Goal: Task Accomplishment & Management: Use online tool/utility

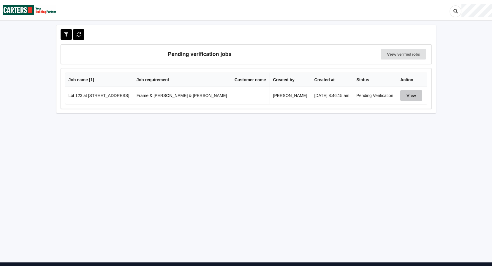
click at [413, 99] on button "View" at bounding box center [411, 95] width 22 height 11
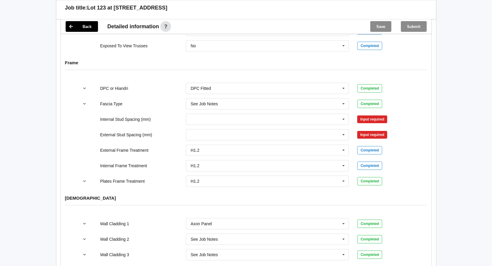
scroll to position [597, 0]
click at [345, 118] on icon at bounding box center [343, 119] width 9 height 11
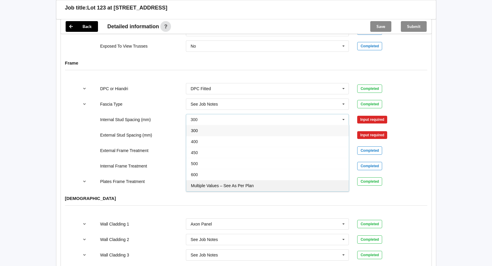
click at [275, 180] on div "Multiple Values – See As Per Plan" at bounding box center [267, 185] width 163 height 11
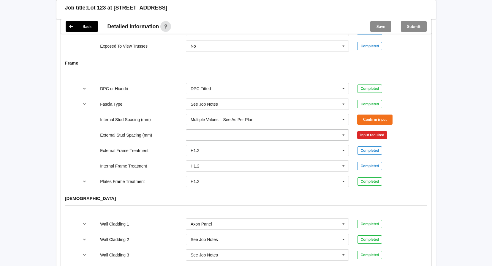
click at [344, 131] on icon at bounding box center [343, 135] width 9 height 11
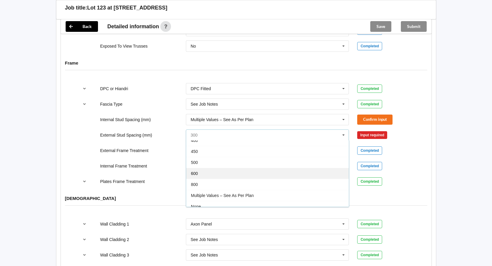
scroll to position [33, 0]
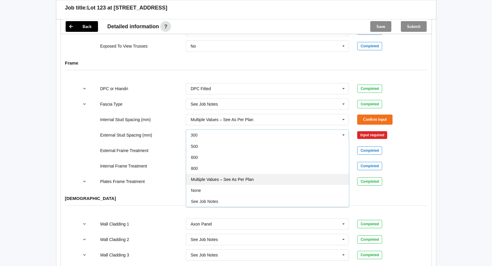
click at [244, 177] on span "Multiple Values – See As Per Plan" at bounding box center [222, 179] width 63 height 5
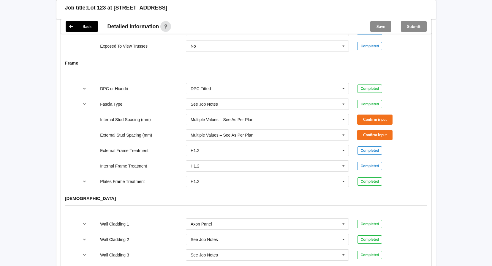
click at [377, 125] on div "External Stud Spacing (mm) Multiple Values – See As Per Plan 300 400 450 500 60…" at bounding box center [246, 135] width 343 height 20
click at [376, 115] on button "Confirm input" at bounding box center [374, 119] width 35 height 10
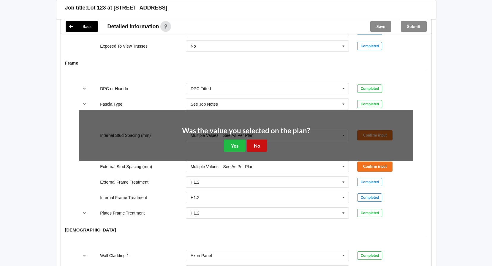
click at [262, 139] on button "No" at bounding box center [257, 145] width 20 height 12
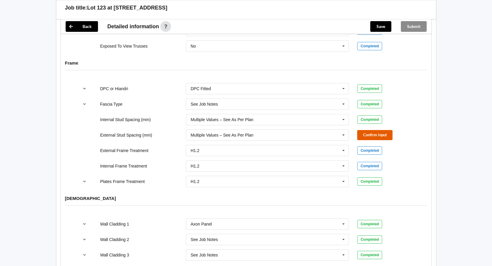
click at [382, 130] on button "Confirm input" at bounding box center [374, 135] width 35 height 10
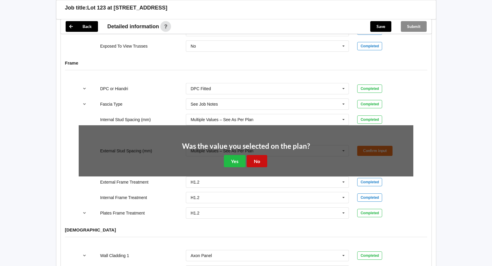
click at [258, 155] on button "No" at bounding box center [257, 161] width 20 height 12
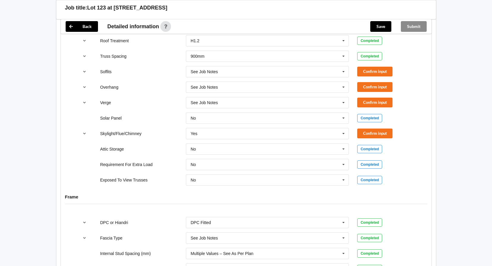
scroll to position [449, 0]
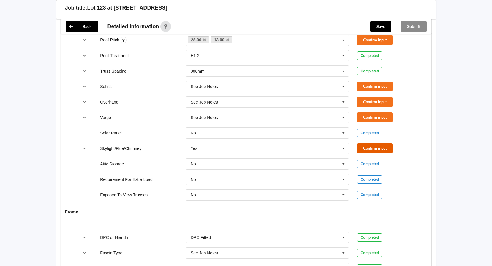
click at [384, 143] on button "Confirm input" at bounding box center [374, 148] width 35 height 10
click at [389, 112] on button "Confirm input" at bounding box center [374, 117] width 35 height 10
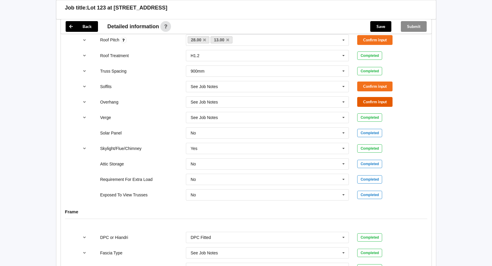
click at [385, 97] on button "Confirm input" at bounding box center [374, 102] width 35 height 10
click at [383, 81] on button "Confirm input" at bounding box center [374, 86] width 35 height 10
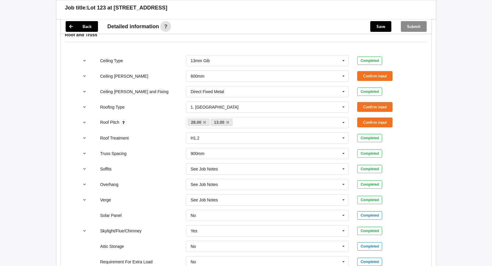
scroll to position [359, 0]
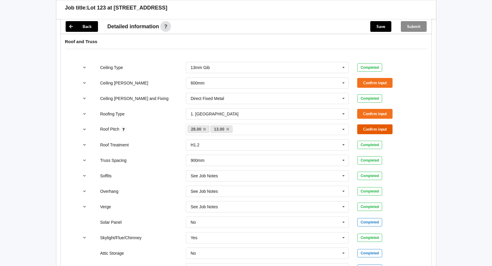
drag, startPoint x: 384, startPoint y: 122, endPoint x: 383, endPoint y: 119, distance: 3.4
click at [384, 124] on button "Confirm input" at bounding box center [374, 129] width 35 height 10
click at [384, 109] on button "Confirm input" at bounding box center [374, 114] width 35 height 10
click at [377, 78] on button "Confirm input" at bounding box center [374, 83] width 35 height 10
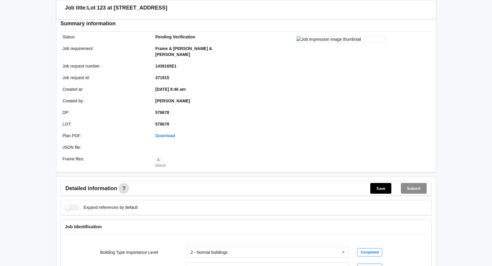
scroll to position [62, 0]
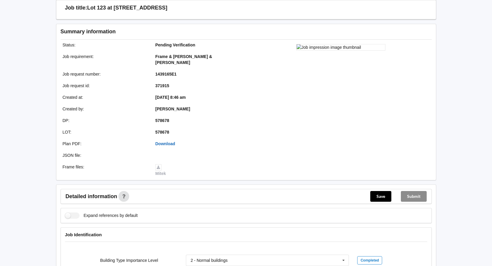
click at [164, 141] on link "Download" at bounding box center [165, 143] width 20 height 5
click at [163, 141] on link "Download" at bounding box center [165, 143] width 20 height 5
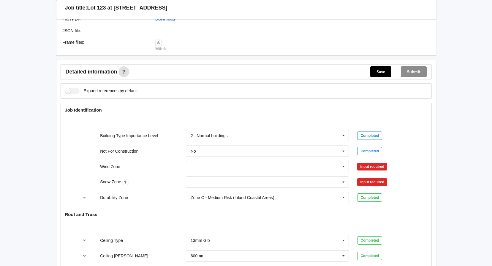
scroll to position [211, 0]
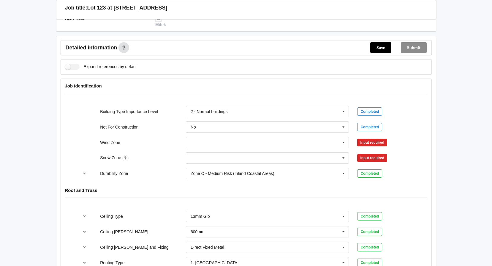
click at [203, 148] on div "N0 N1 N2 N3 N4 N5 None" at bounding box center [268, 158] width 172 height 20
click at [205, 139] on input "text" at bounding box center [268, 142] width 163 height 11
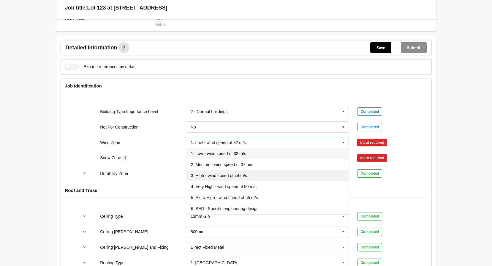
click at [209, 173] on span "3. High - wind speed of 44 m/s" at bounding box center [219, 175] width 56 height 5
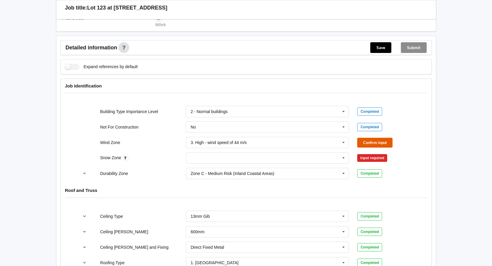
click at [384, 138] on button "Confirm input" at bounding box center [374, 143] width 35 height 10
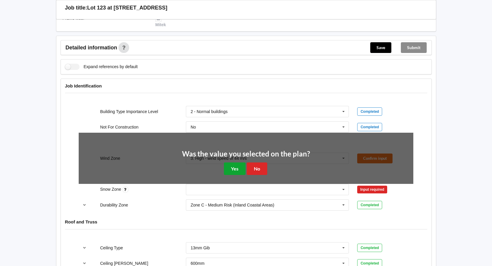
click at [234, 165] on button "Yes" at bounding box center [235, 168] width 22 height 12
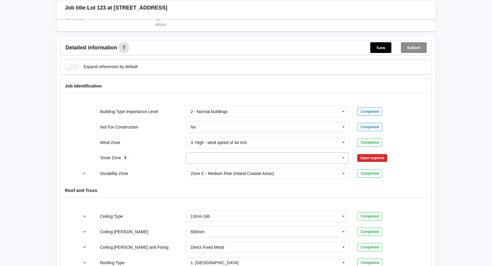
click at [194, 152] on input "text" at bounding box center [268, 157] width 163 height 11
click at [197, 163] on div "N0" at bounding box center [267, 168] width 163 height 11
click at [369, 153] on button "Confirm input" at bounding box center [374, 158] width 35 height 10
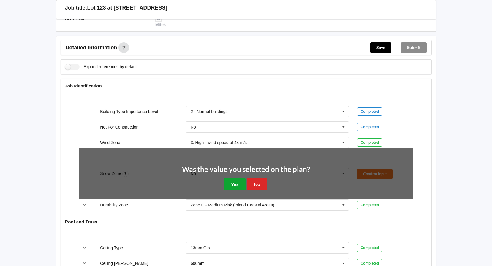
click at [227, 178] on button "Yes" at bounding box center [235, 184] width 22 height 12
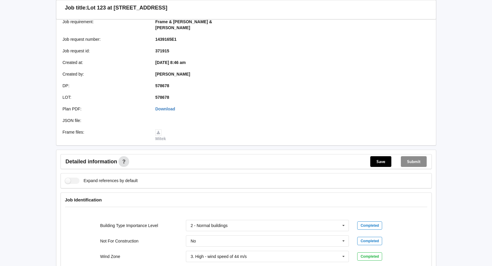
scroll to position [0, 0]
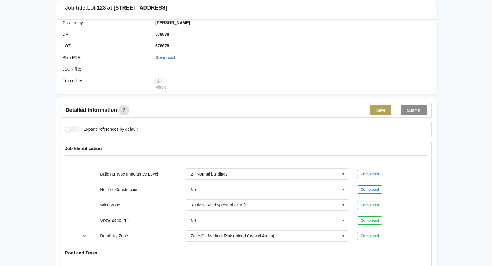
click at [380, 105] on button "Save" at bounding box center [380, 110] width 21 height 11
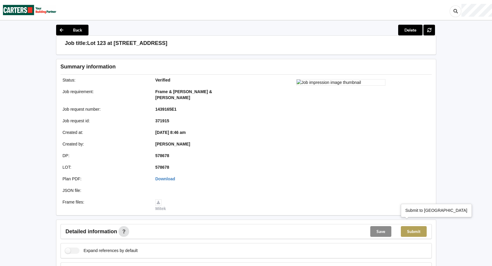
click at [414, 227] on button "Submit" at bounding box center [414, 231] width 26 height 11
